Goal: Information Seeking & Learning: Compare options

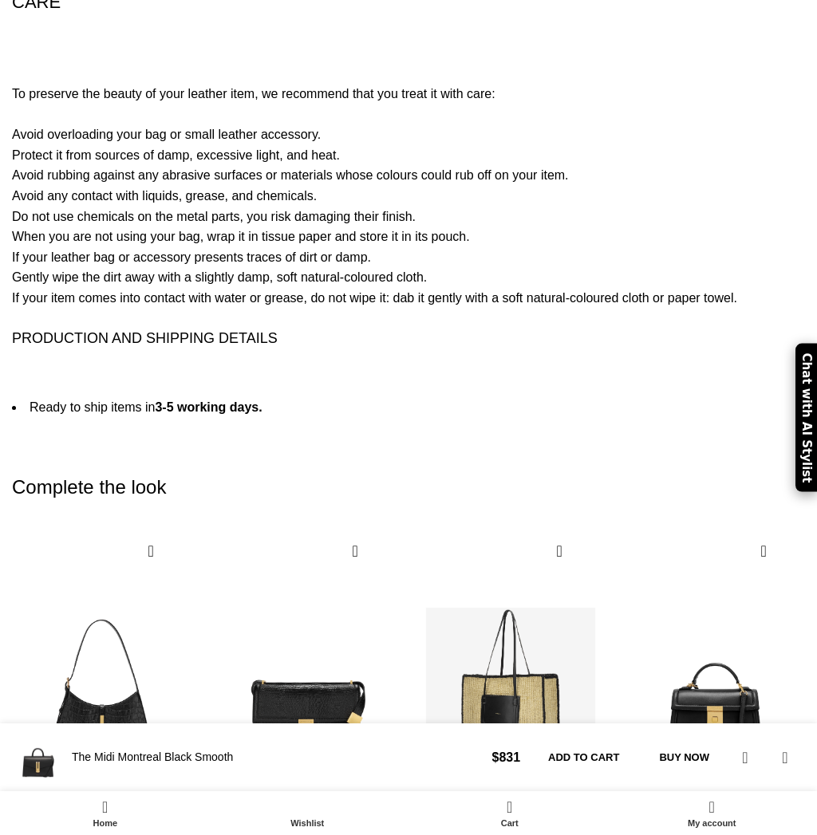
scroll to position [3938, 0]
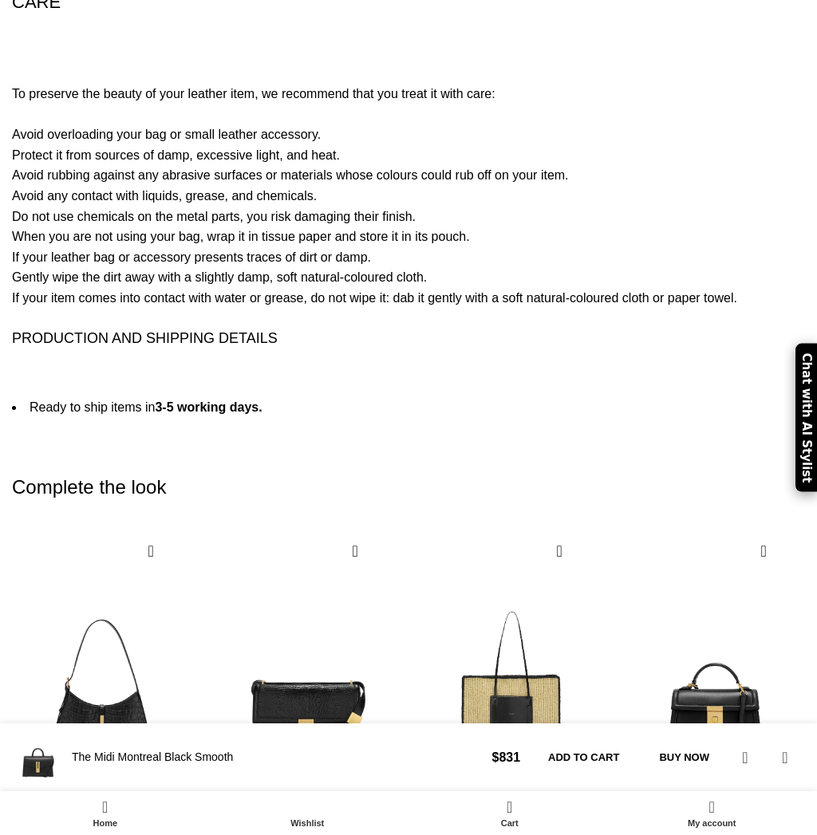
click at [787, 727] on div "Next slide" at bounding box center [786, 744] width 22 height 35
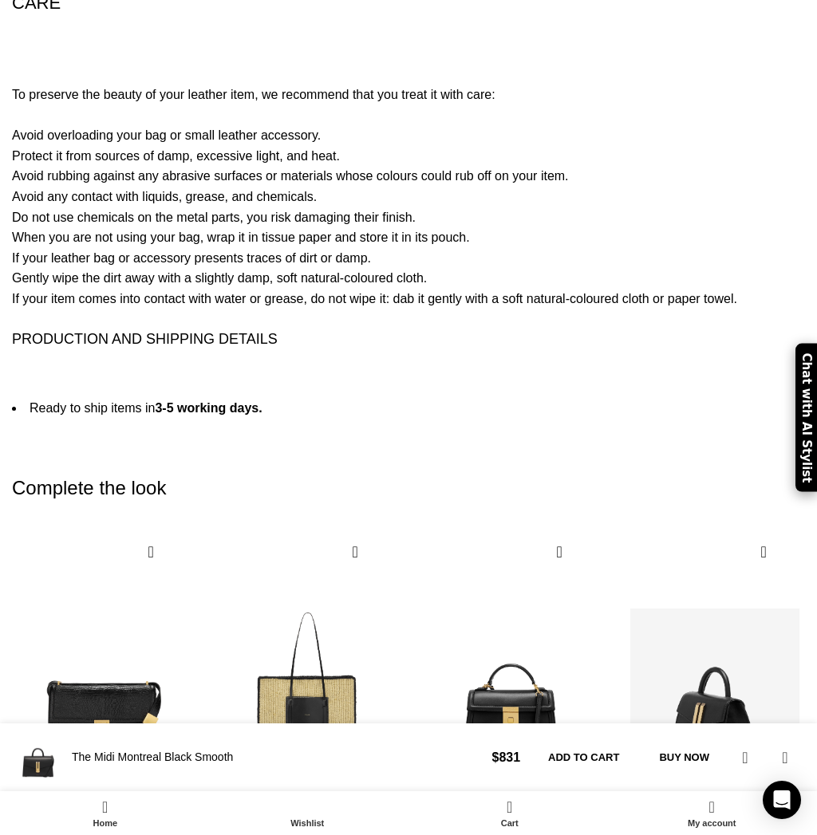
click at [690, 529] on img "5 / 10" at bounding box center [715, 693] width 186 height 329
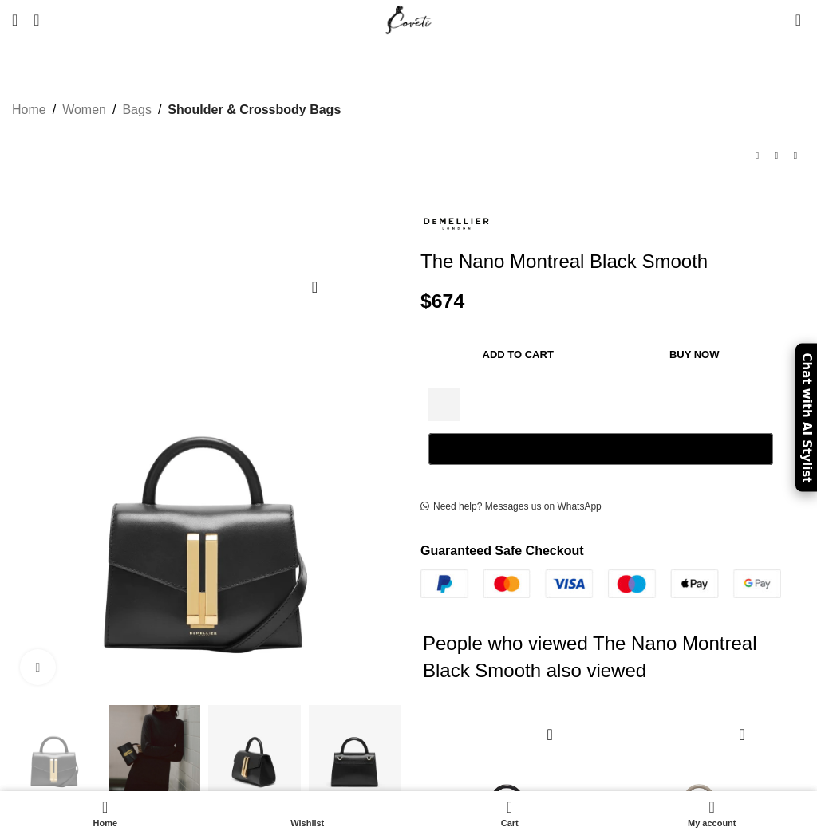
scroll to position [73, 0]
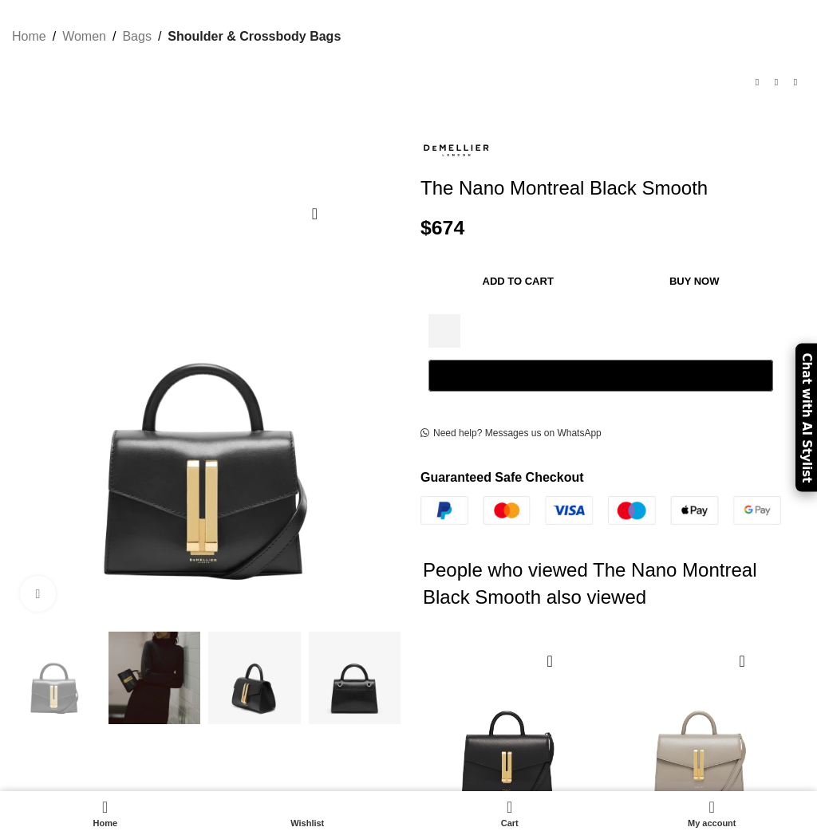
click at [139, 669] on img at bounding box center [154, 678] width 93 height 93
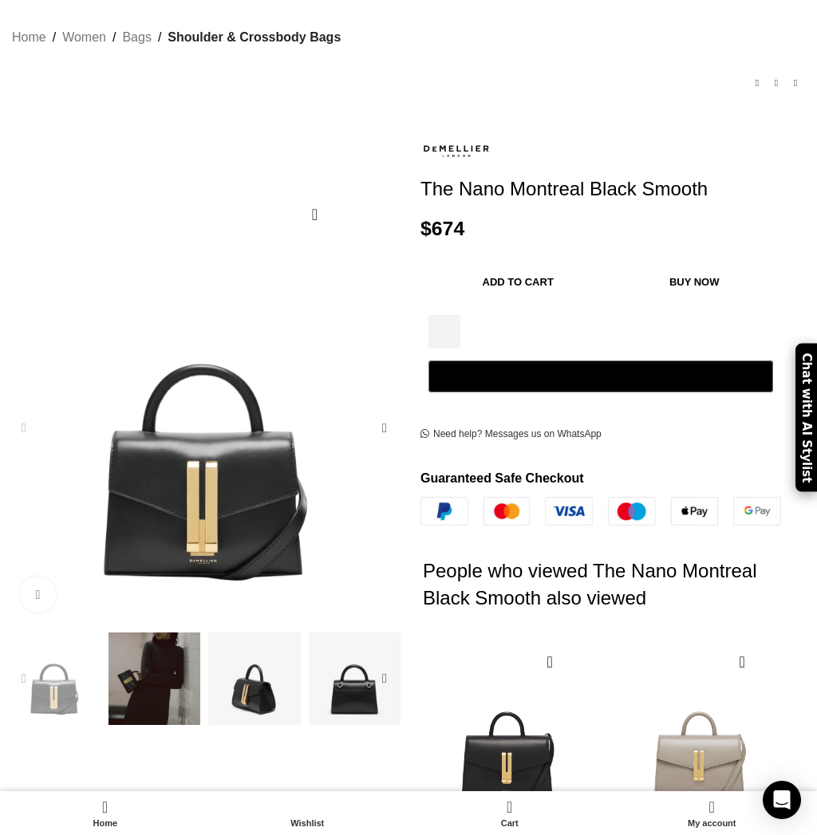
scroll to position [0, 1199]
click at [467, 132] on img at bounding box center [456, 150] width 72 height 37
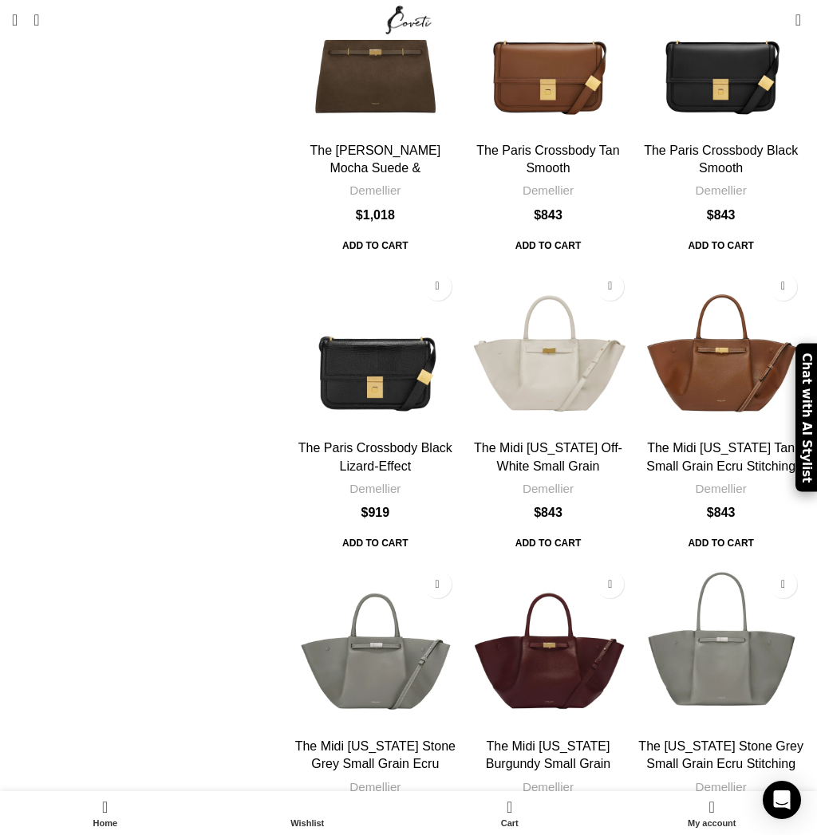
scroll to position [4106, 0]
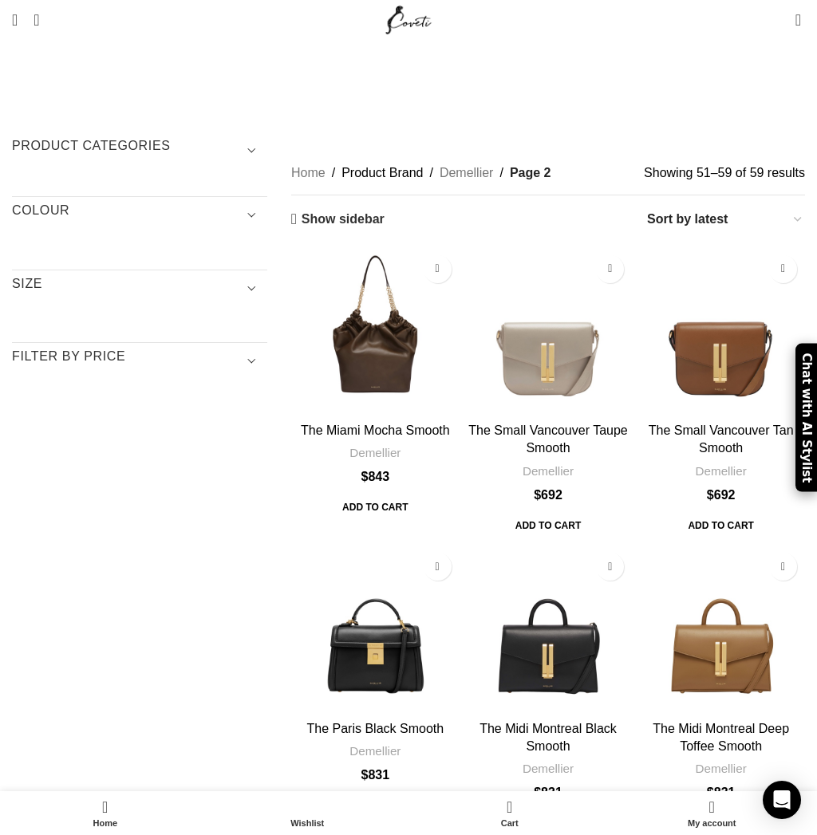
click at [548, 576] on img "The Midi Montreal Black Smooth" at bounding box center [548, 629] width 168 height 168
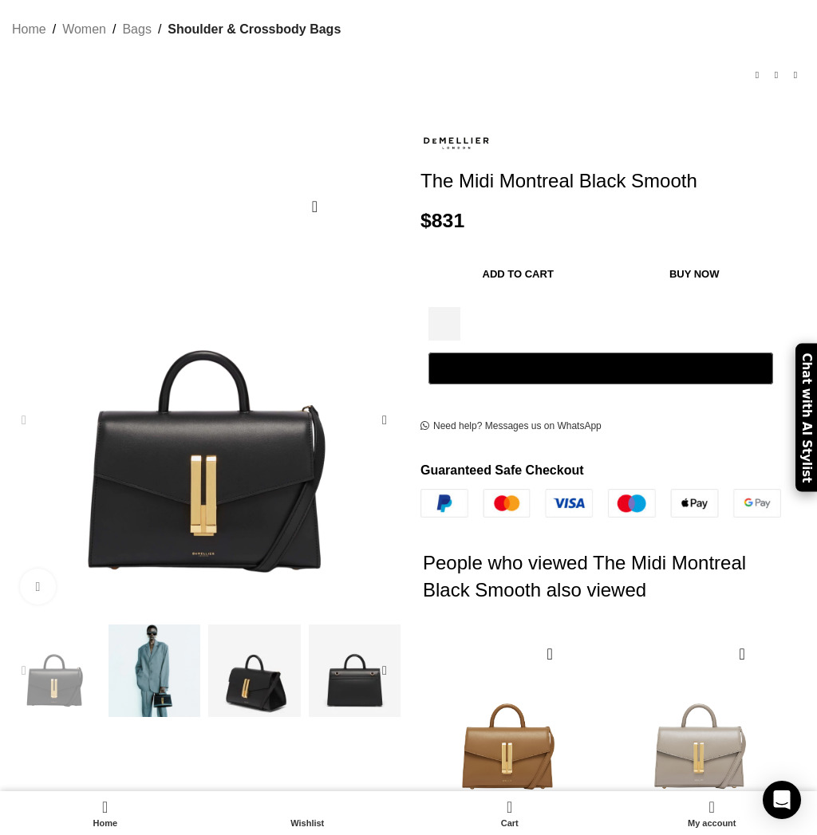
scroll to position [0, 164]
